Goal: Information Seeking & Learning: Get advice/opinions

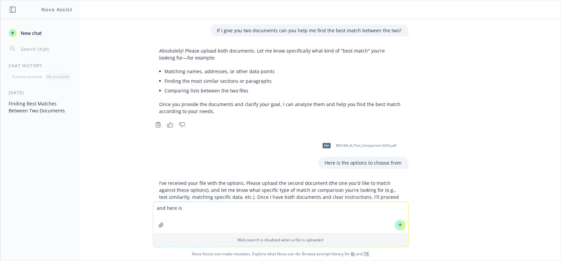
scroll to position [36, 0]
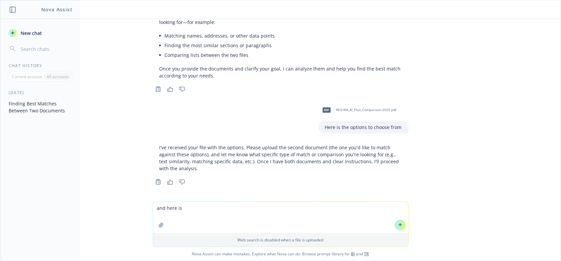
click at [190, 209] on textarea "and here is" at bounding box center [280, 217] width 255 height 31
type textarea "and here is the other file"
click at [158, 228] on icon "button" at bounding box center [160, 225] width 5 height 5
click at [398, 193] on icon at bounding box center [400, 194] width 5 height 5
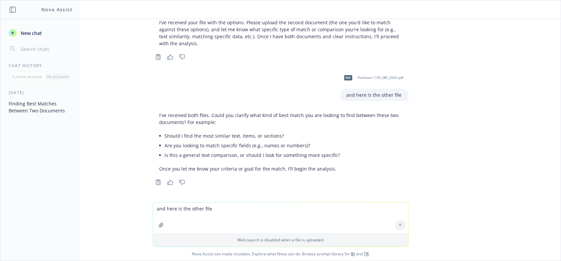
scroll to position [161, 0]
click at [199, 212] on textarea "and here is the other file" at bounding box center [280, 218] width 255 height 31
type textarea "I'm looking for deductibles, out of pocket maximum, primary care visits, copays…"
click at [395, 225] on button at bounding box center [400, 225] width 11 height 11
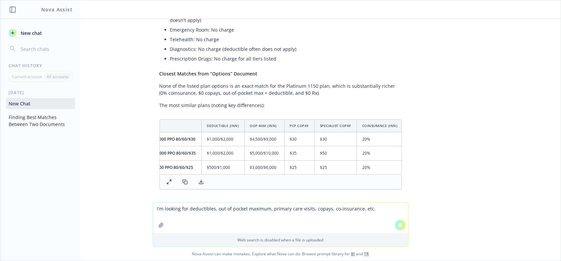
scroll to position [0, 0]
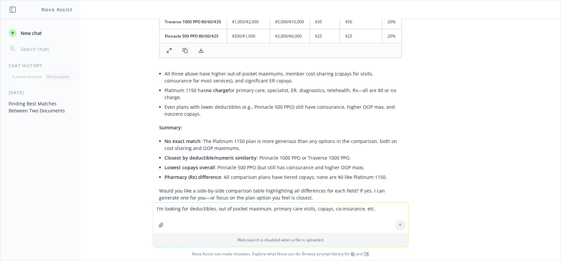
click at [264, 161] on li "Closest by deductible/numeric similarity : Pinnacle 1000 PPO or Traverse 1000 P…" at bounding box center [283, 158] width 237 height 10
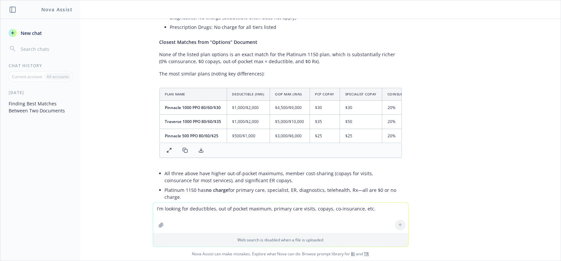
click at [61, 105] on button "Finding Best Matches Between Two Documents" at bounding box center [40, 107] width 69 height 18
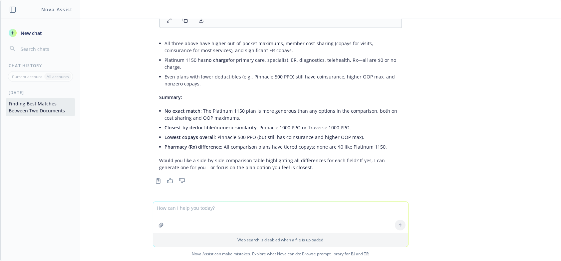
scroll to position [621, 0]
drag, startPoint x: 61, startPoint y: 105, endPoint x: 37, endPoint y: 110, distance: 23.8
click at [37, 110] on button "Finding Best Matches Between Two Documents" at bounding box center [40, 107] width 69 height 18
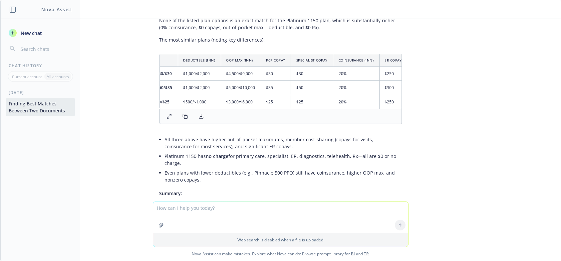
scroll to position [0, 0]
